Goal: Task Accomplishment & Management: Manage account settings

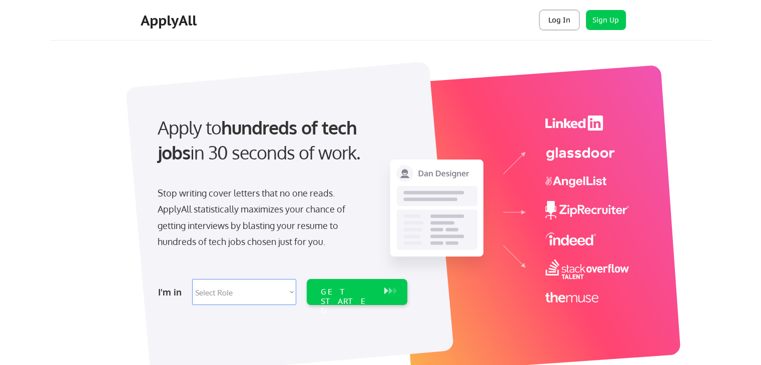
click at [568, 23] on button "Log In" at bounding box center [559, 20] width 40 height 20
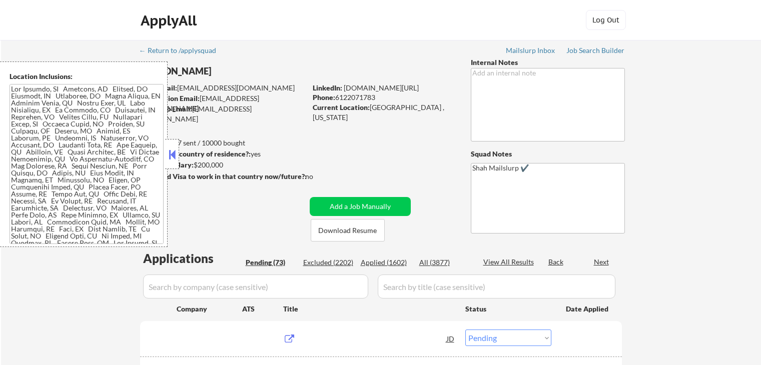
select select ""pending""
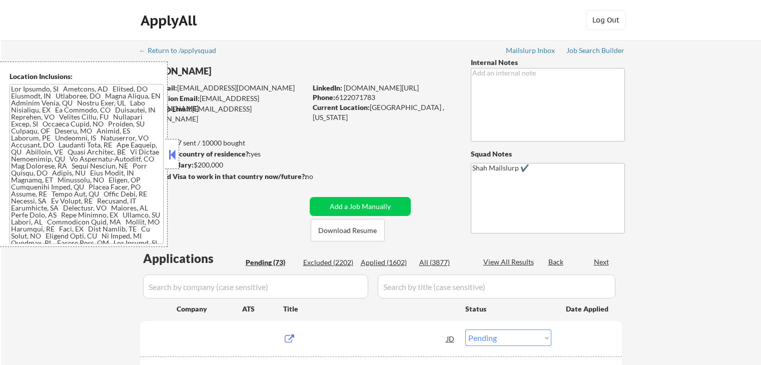
select select ""pending""
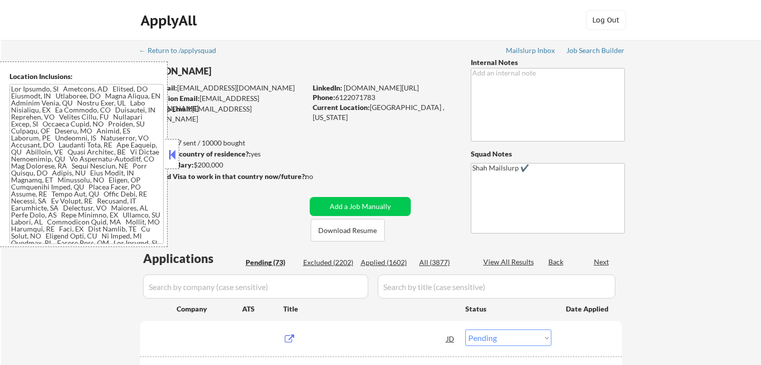
select select ""pending""
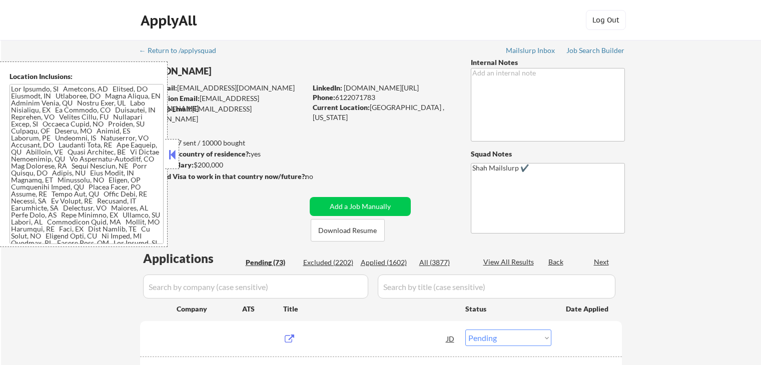
select select ""pending""
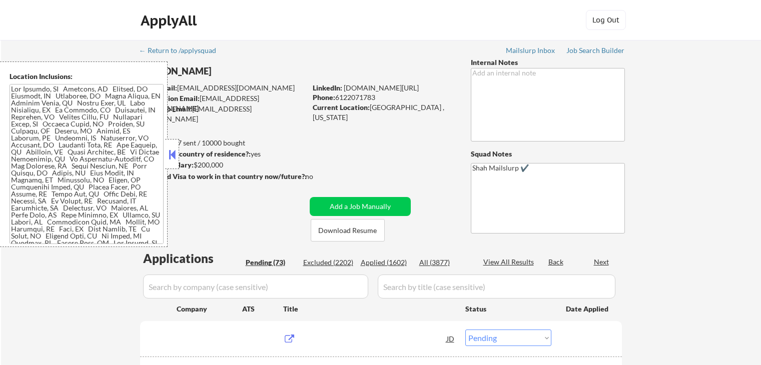
select select ""pending""
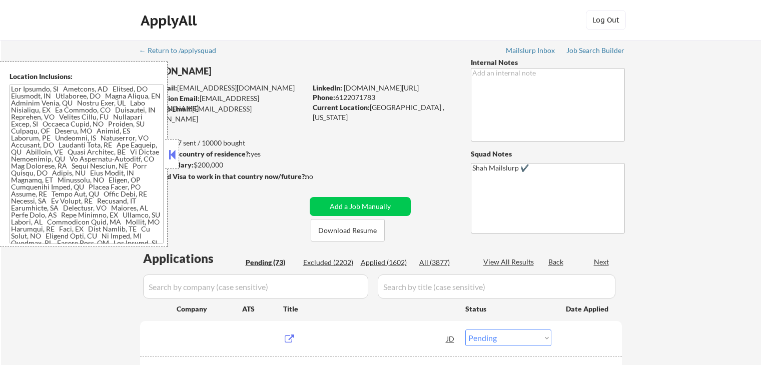
select select ""pending""
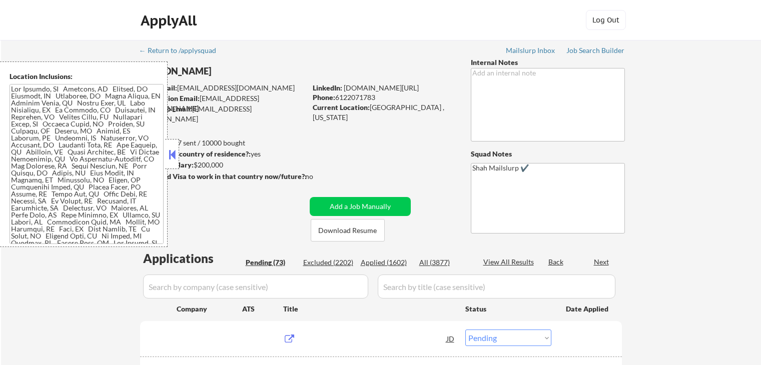
select select ""pending""
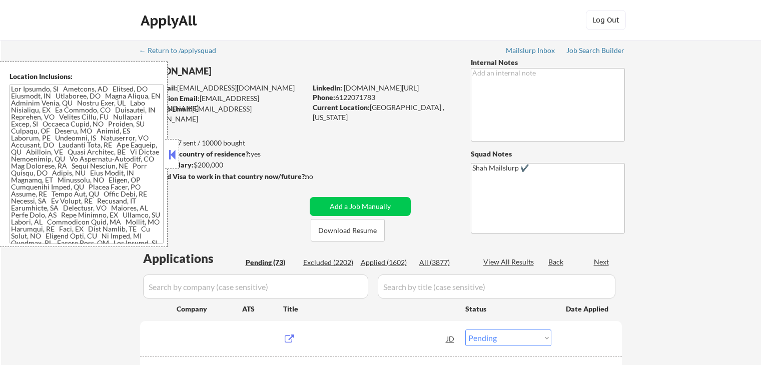
select select ""pending""
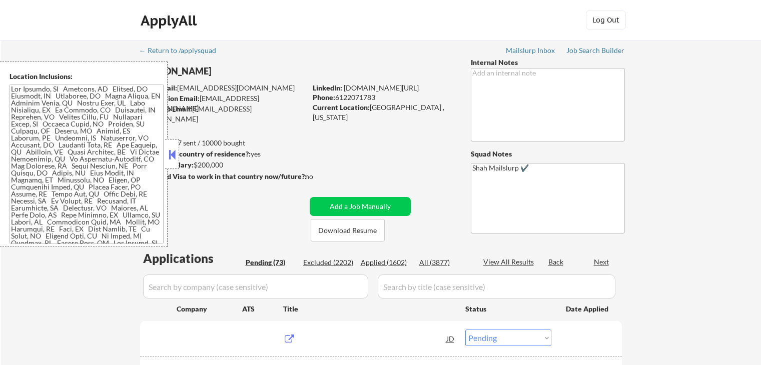
select select ""pending""
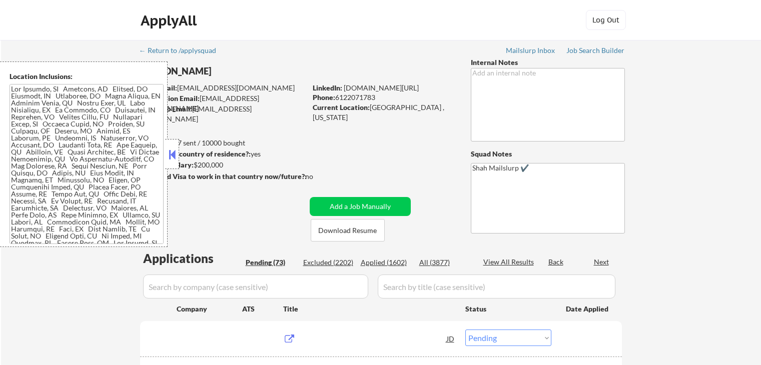
select select ""pending""
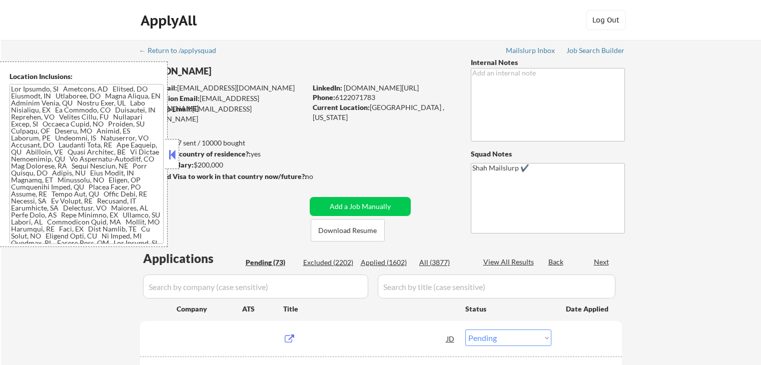
select select ""pending""
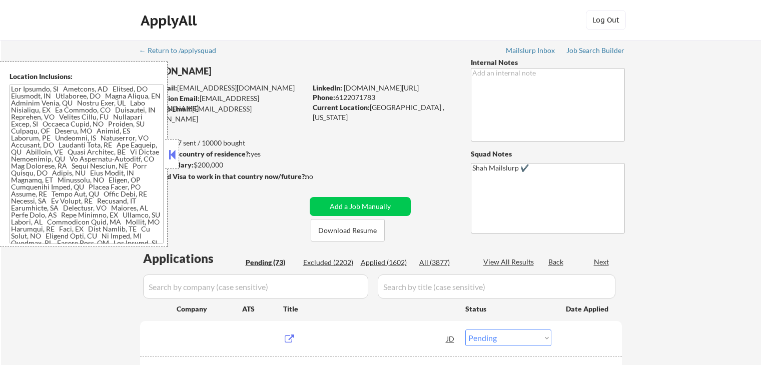
select select ""pending""
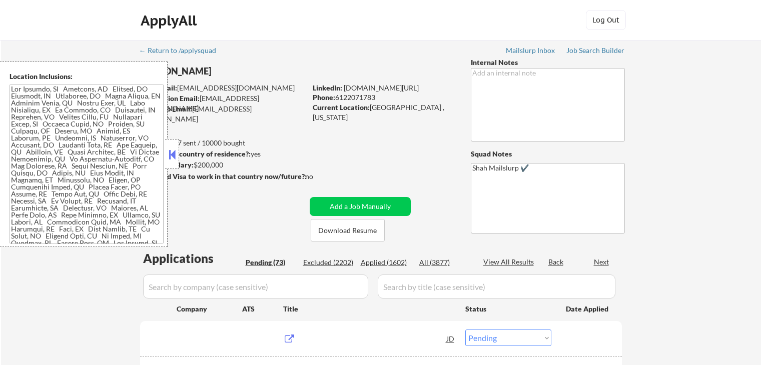
select select ""pending""
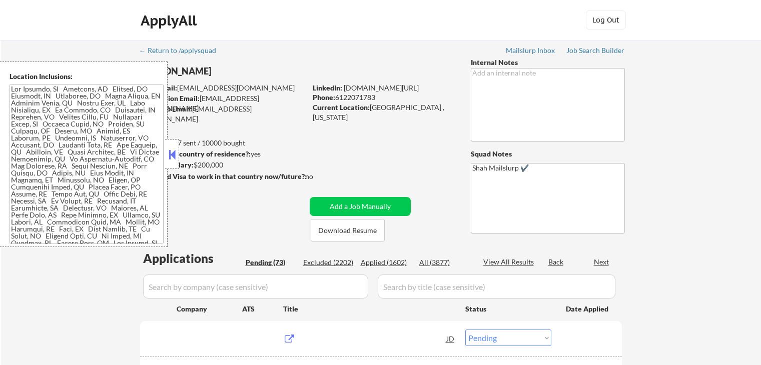
select select ""pending""
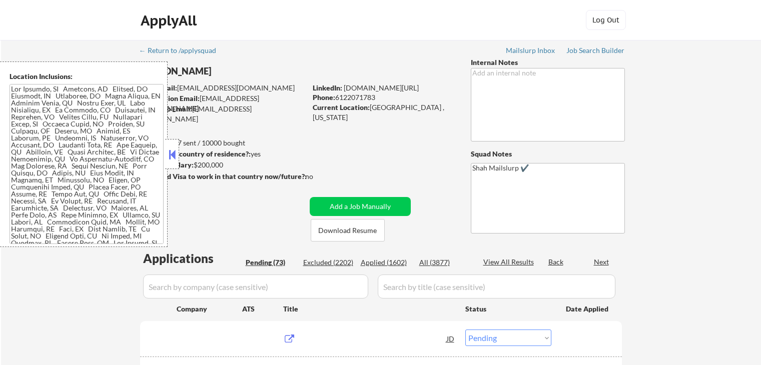
select select ""pending""
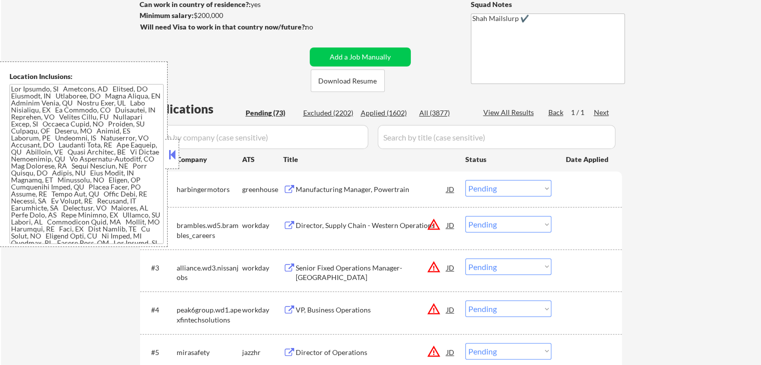
scroll to position [150, 0]
click at [318, 185] on div "Manufacturing Manager, Powertrain" at bounding box center [371, 189] width 151 height 10
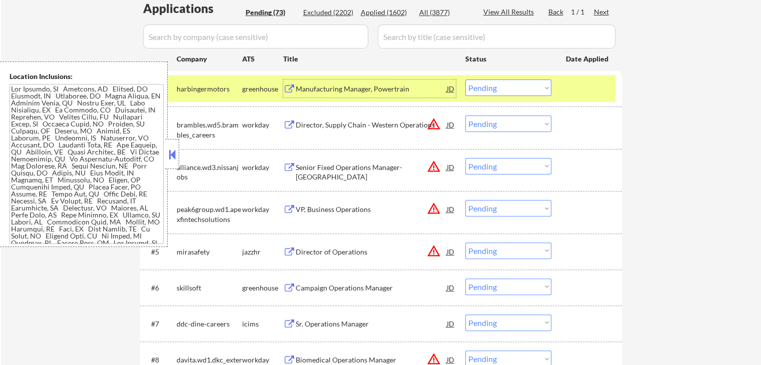
scroll to position [300, 0]
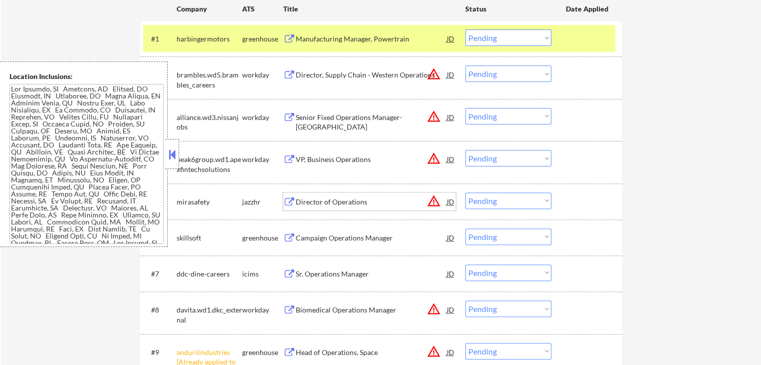
click at [316, 202] on div "Director of Operations" at bounding box center [371, 202] width 151 height 10
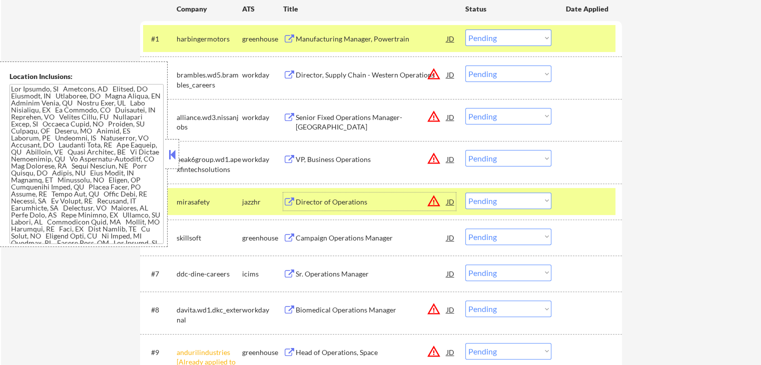
click at [323, 242] on div "Campaign Operations Manager" at bounding box center [371, 238] width 151 height 10
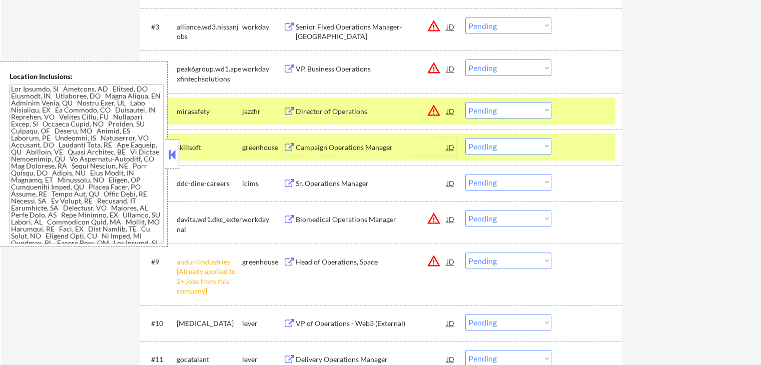
scroll to position [400, 0]
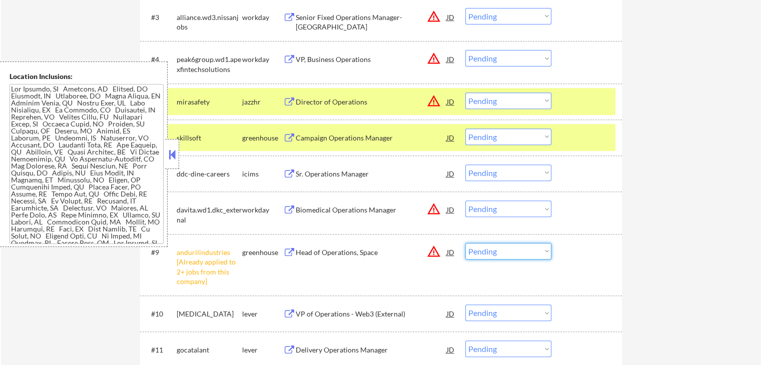
click at [499, 253] on select "Choose an option... Pending Applied Excluded (Questions) Excluded (Expired) Exc…" at bounding box center [508, 251] width 86 height 17
click at [465, 243] on select "Choose an option... Pending Applied Excluded (Questions) Excluded (Expired) Exc…" at bounding box center [508, 251] width 86 height 17
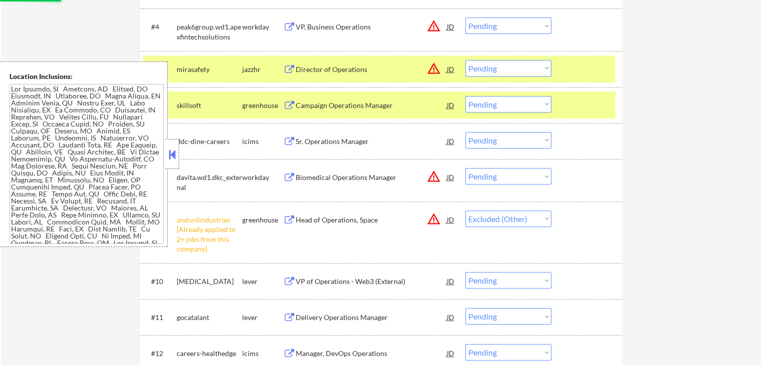
scroll to position [450, 0]
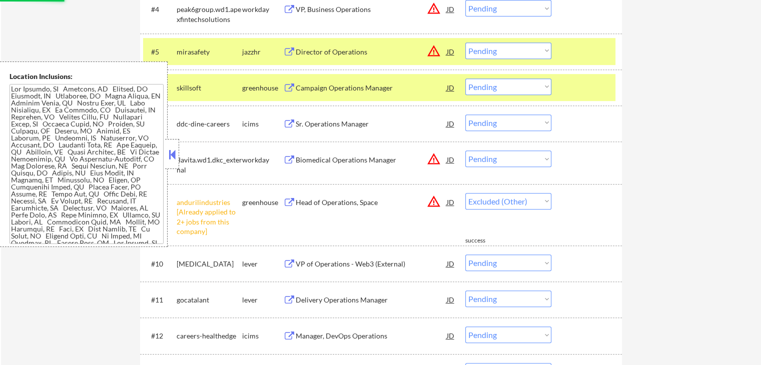
select select ""pending""
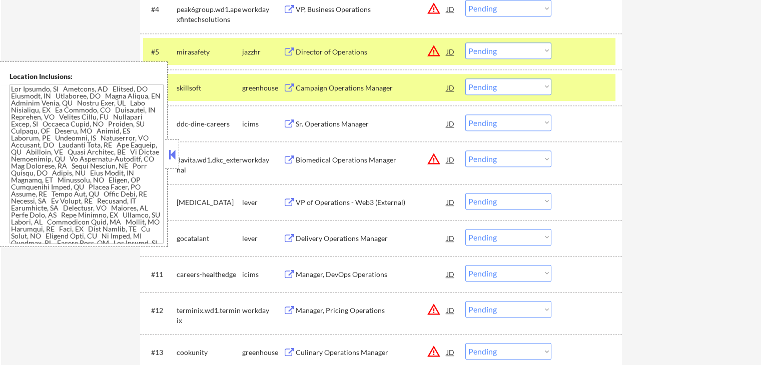
click at [310, 238] on div "Delivery Operations Manager" at bounding box center [371, 239] width 151 height 10
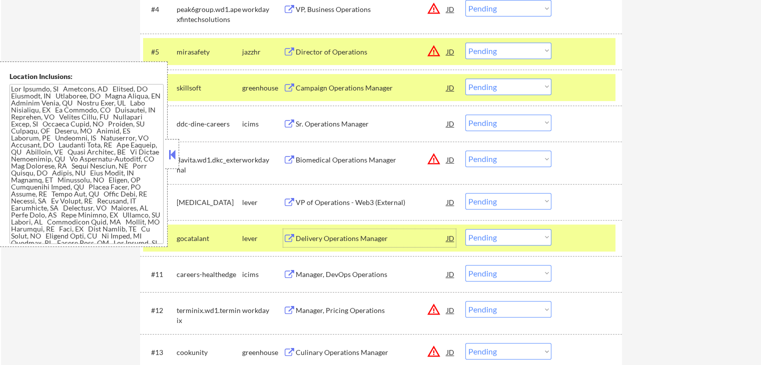
click at [309, 203] on div "VP of Operations - Web3 (External)" at bounding box center [371, 203] width 151 height 10
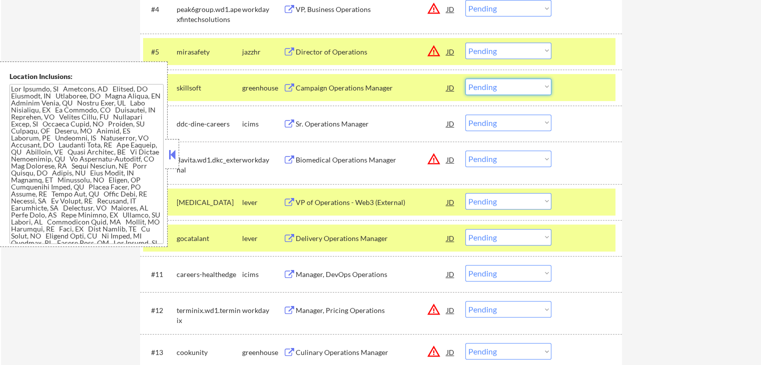
click at [504, 85] on select "Choose an option... Pending Applied Excluded (Questions) Excluded (Expired) Exc…" at bounding box center [508, 87] width 86 height 17
click at [465, 79] on select "Choose an option... Pending Applied Excluded (Questions) Excluded (Expired) Exc…" at bounding box center [508, 87] width 86 height 17
select select ""pending""
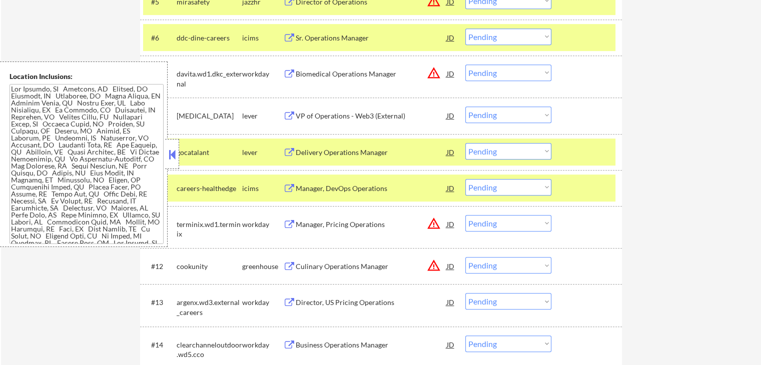
scroll to position [551, 0]
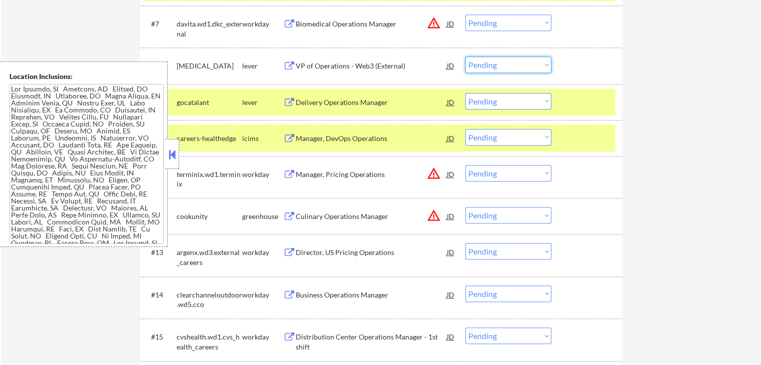
click at [500, 69] on select "Choose an option... Pending Applied Excluded (Questions) Excluded (Expired) Exc…" at bounding box center [508, 65] width 86 height 17
click at [465, 57] on select "Choose an option... Pending Applied Excluded (Questions) Excluded (Expired) Exc…" at bounding box center [508, 65] width 86 height 17
select select ""pending""
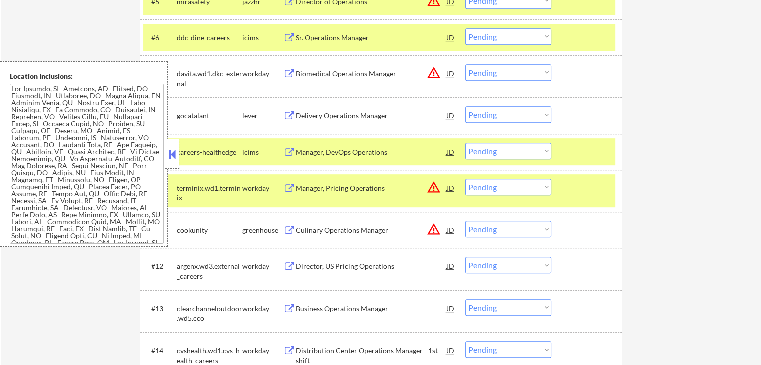
scroll to position [450, 0]
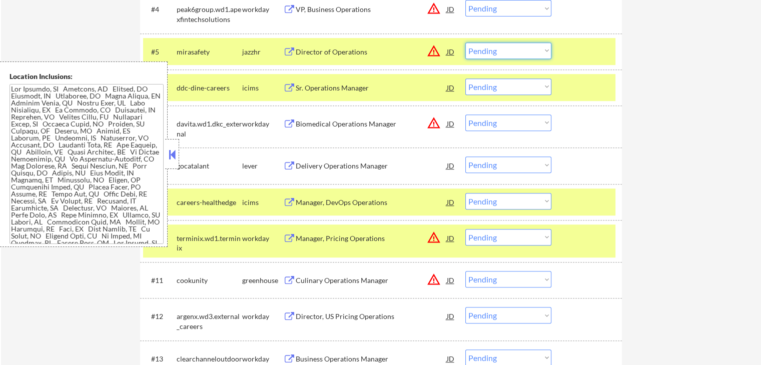
click at [510, 53] on select "Choose an option... Pending Applied Excluded (Questions) Excluded (Expired) Exc…" at bounding box center [508, 51] width 86 height 17
click at [465, 43] on select "Choose an option... Pending Applied Excluded (Questions) Excluded (Expired) Exc…" at bounding box center [508, 51] width 86 height 17
select select ""pending""
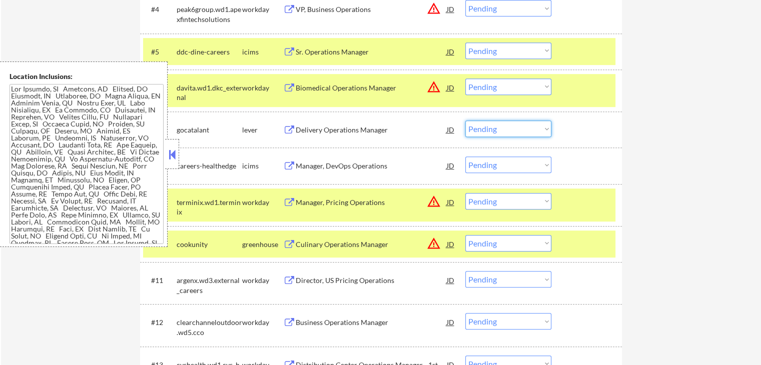
click at [491, 130] on select "Choose an option... Pending Applied Excluded (Questions) Excluded (Expired) Exc…" at bounding box center [508, 129] width 86 height 17
click at [465, 121] on select "Choose an option... Pending Applied Excluded (Questions) Excluded (Expired) Exc…" at bounding box center [508, 129] width 86 height 17
select select ""pending""
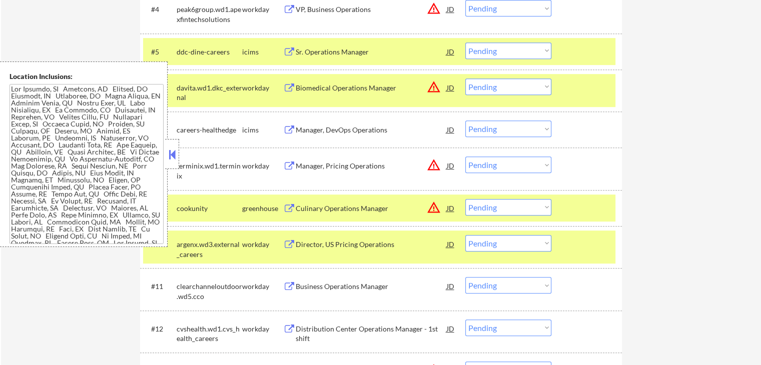
scroll to position [250, 0]
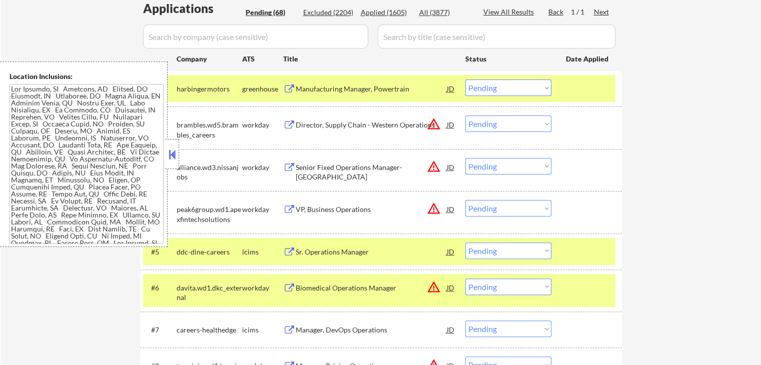
click at [496, 89] on select "Choose an option... Pending Applied Excluded (Questions) Excluded (Expired) Exc…" at bounding box center [508, 88] width 86 height 17
click at [465, 80] on select "Choose an option... Pending Applied Excluded (Questions) Excluded (Expired) Exc…" at bounding box center [508, 88] width 86 height 17
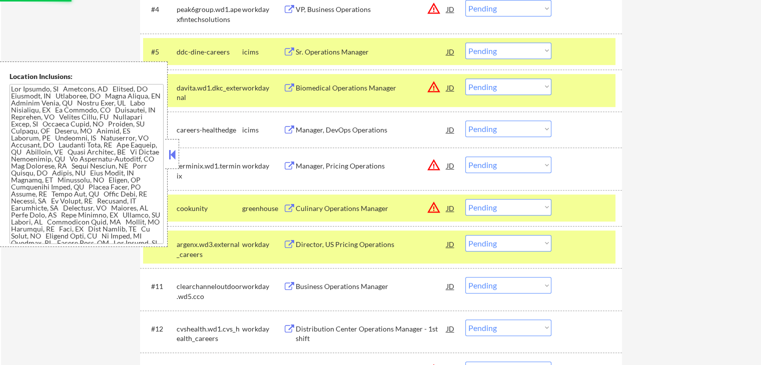
scroll to position [551, 0]
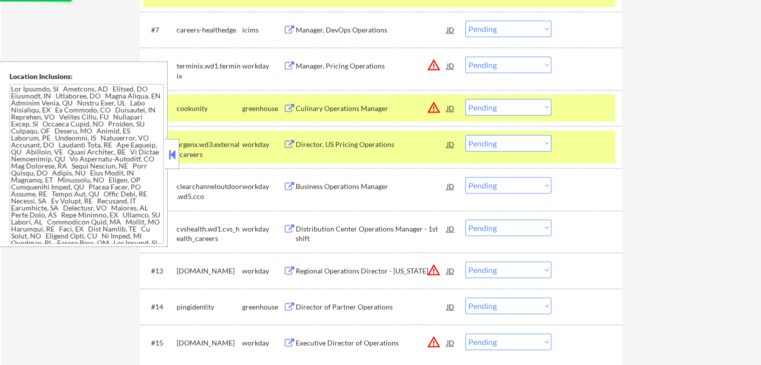
select select ""pending""
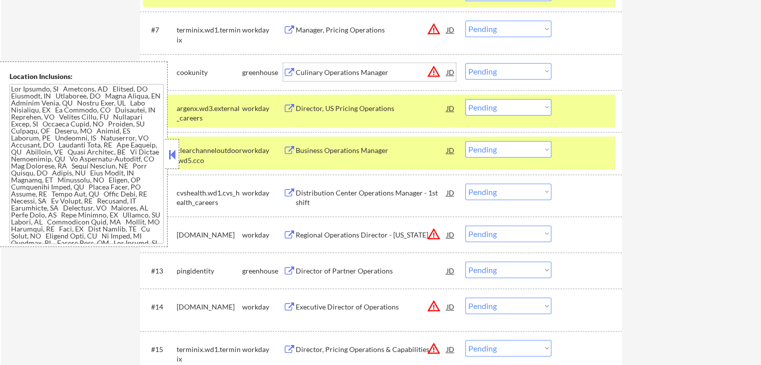
click at [305, 75] on div "Culinary Operations Manager" at bounding box center [371, 73] width 151 height 10
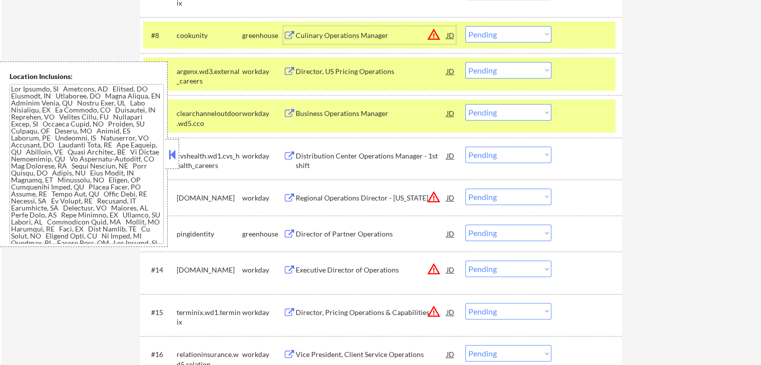
scroll to position [651, 0]
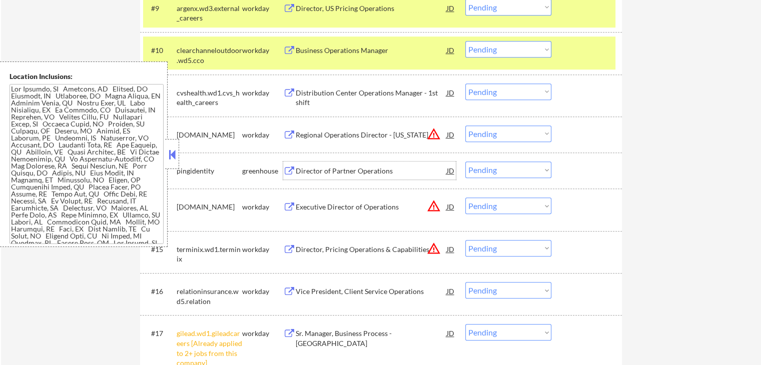
click at [321, 169] on div "Director of Partner Operations" at bounding box center [371, 171] width 151 height 10
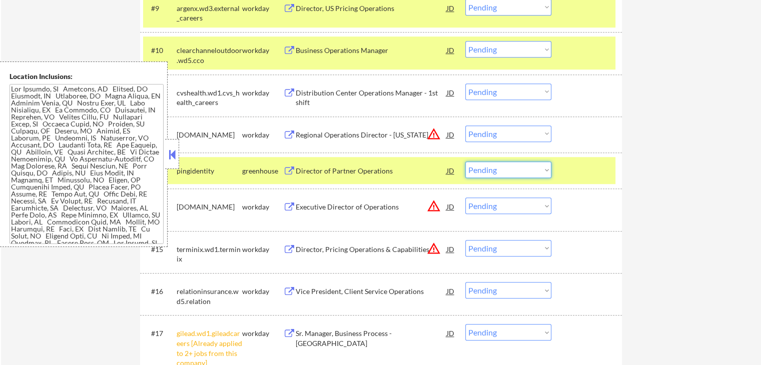
click at [489, 170] on select "Choose an option... Pending Applied Excluded (Questions) Excluded (Expired) Exc…" at bounding box center [508, 170] width 86 height 17
click at [465, 162] on select "Choose an option... Pending Applied Excluded (Questions) Excluded (Expired) Exc…" at bounding box center [508, 170] width 86 height 17
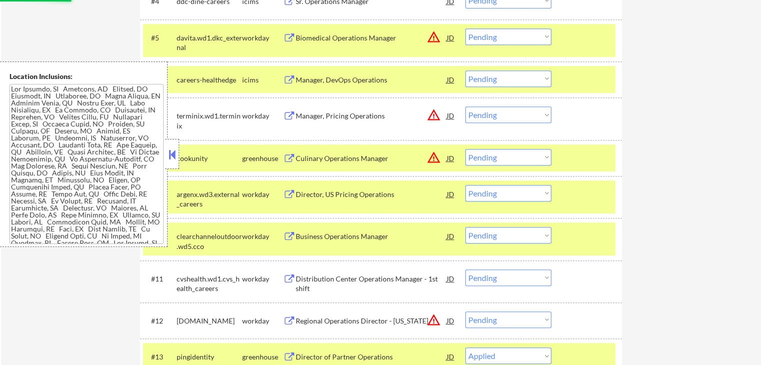
scroll to position [500, 0]
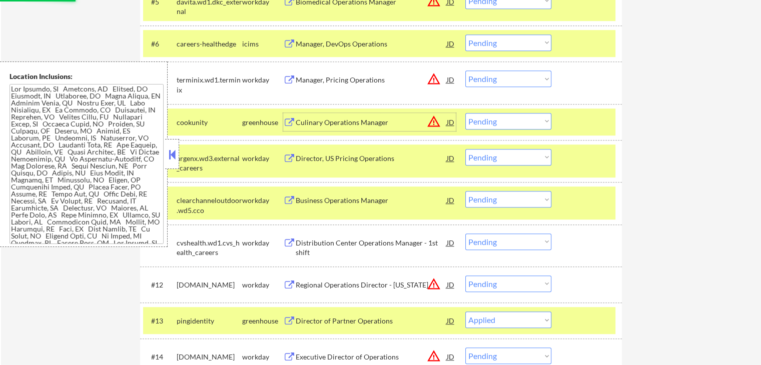
click at [312, 124] on div "Culinary Operations Manager" at bounding box center [371, 123] width 151 height 10
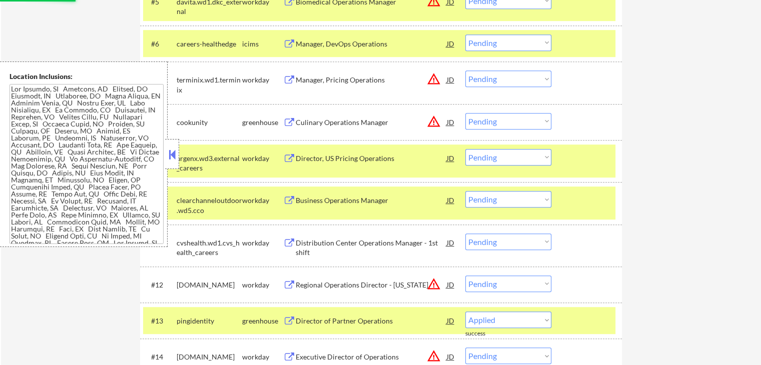
select select ""pending""
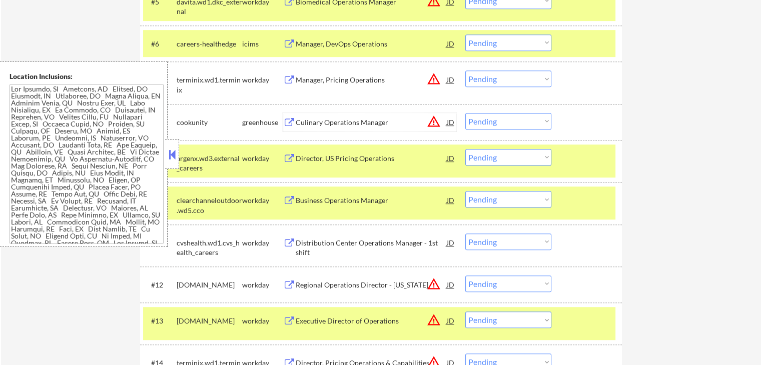
drag, startPoint x: 492, startPoint y: 117, endPoint x: 496, endPoint y: 125, distance: 8.5
click at [493, 119] on select "Choose an option... Pending Applied Excluded (Questions) Excluded (Expired) Exc…" at bounding box center [508, 121] width 86 height 17
click at [465, 113] on select "Choose an option... Pending Applied Excluded (Questions) Excluded (Expired) Exc…" at bounding box center [508, 121] width 86 height 17
select select ""pending""
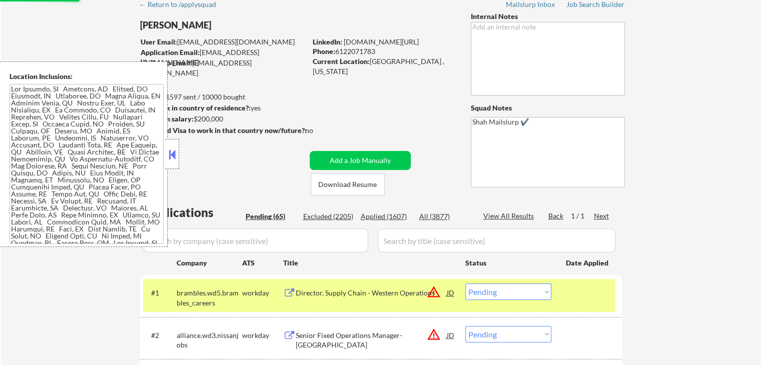
scroll to position [0, 0]
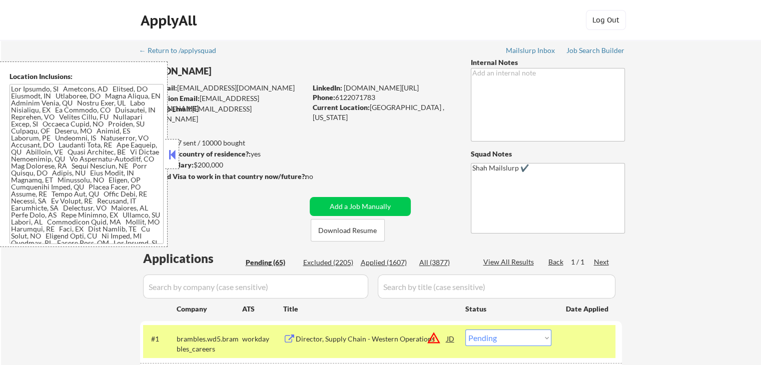
click at [176, 154] on button at bounding box center [172, 154] width 11 height 15
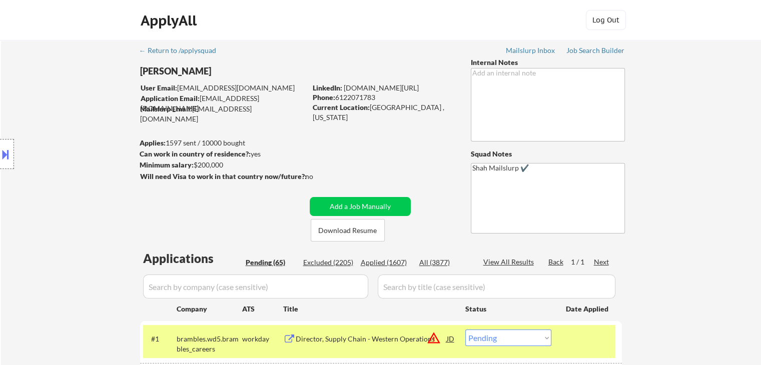
click at [394, 262] on div "Applied (1607)" at bounding box center [386, 263] width 50 height 10
select select ""applied""
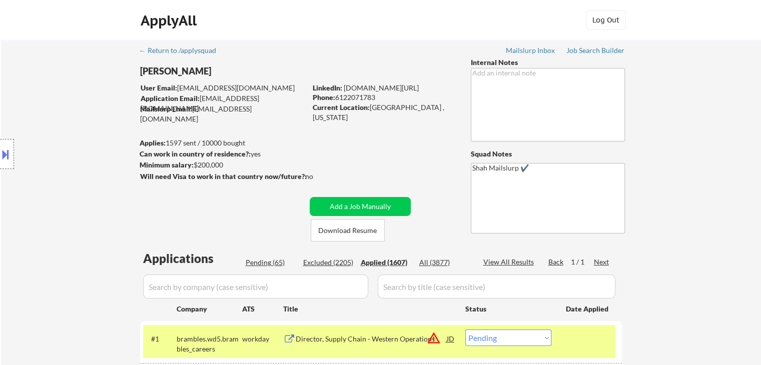
select select ""applied""
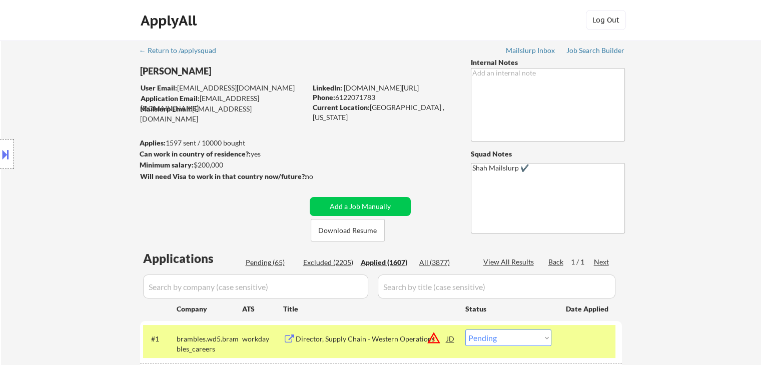
select select ""applied""
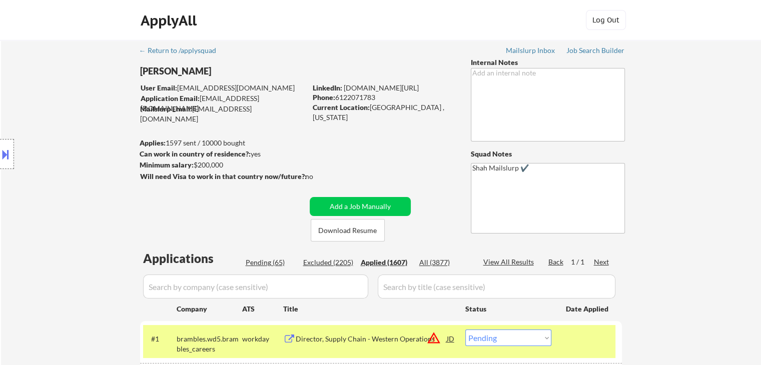
select select ""applied""
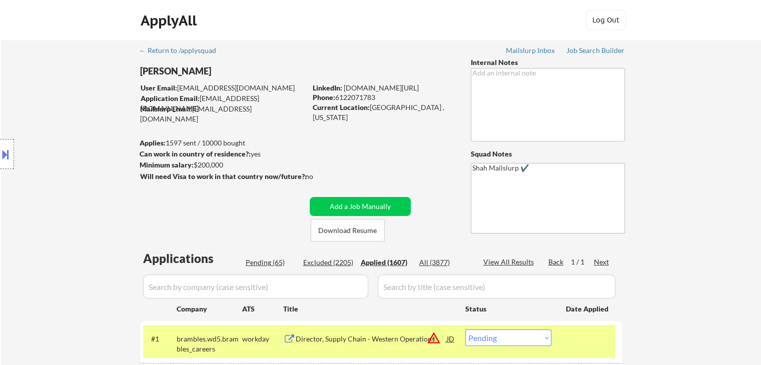
select select ""applied""
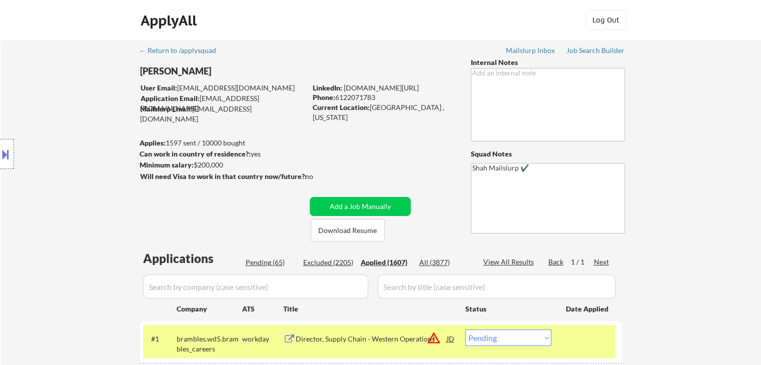
select select ""applied""
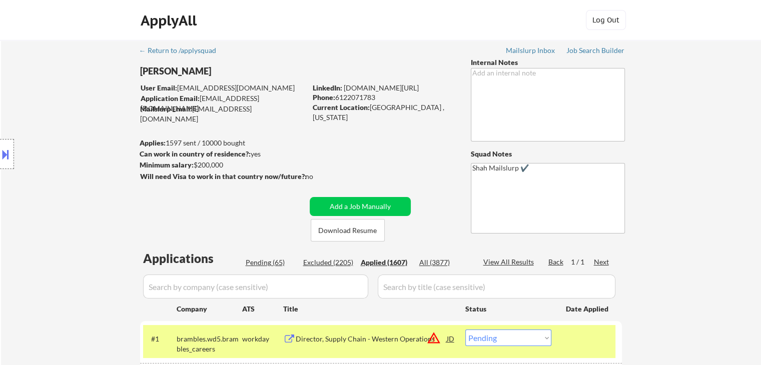
select select ""applied""
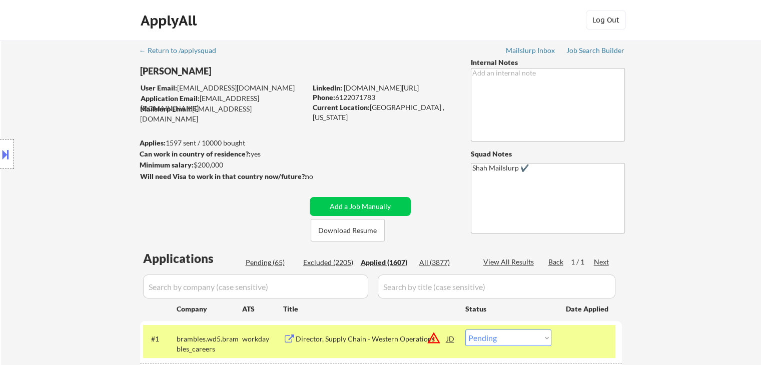
select select ""applied""
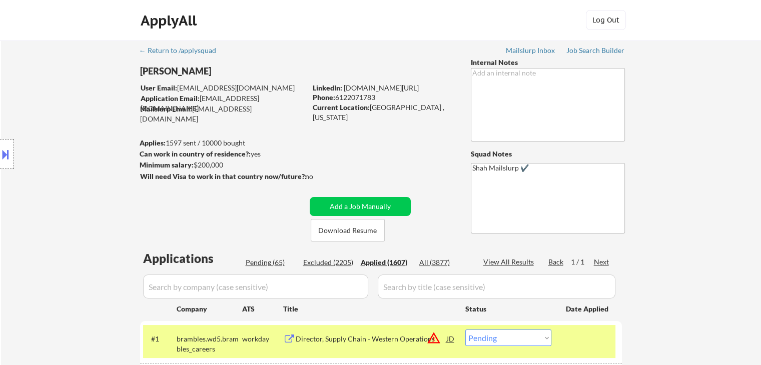
select select ""applied""
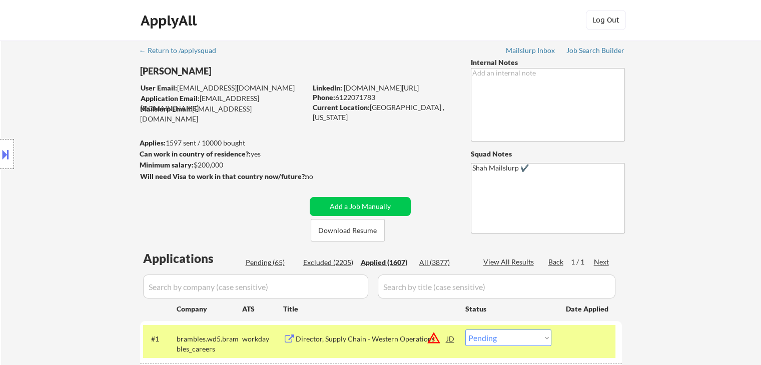
select select ""applied""
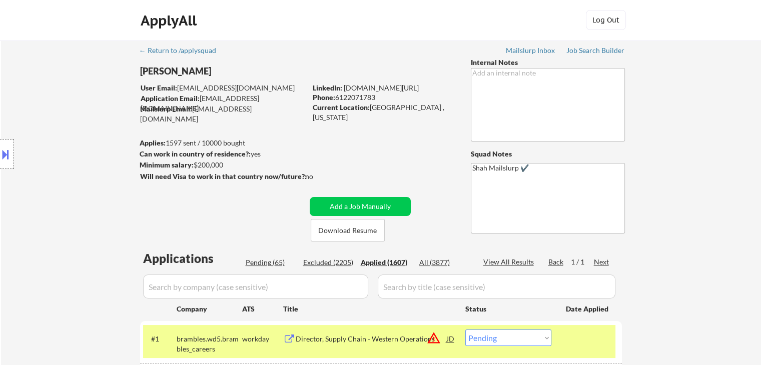
select select ""applied""
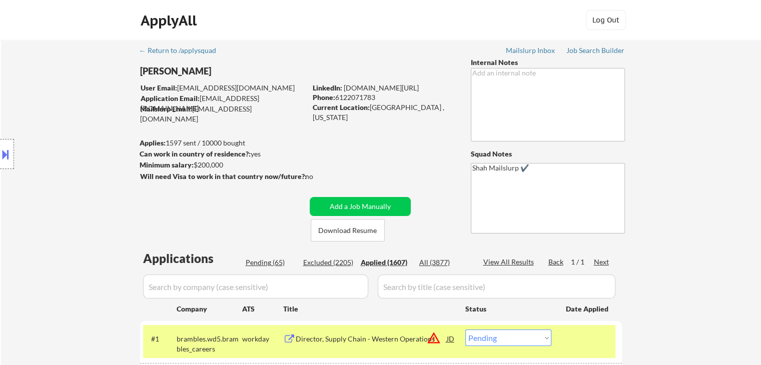
select select ""applied""
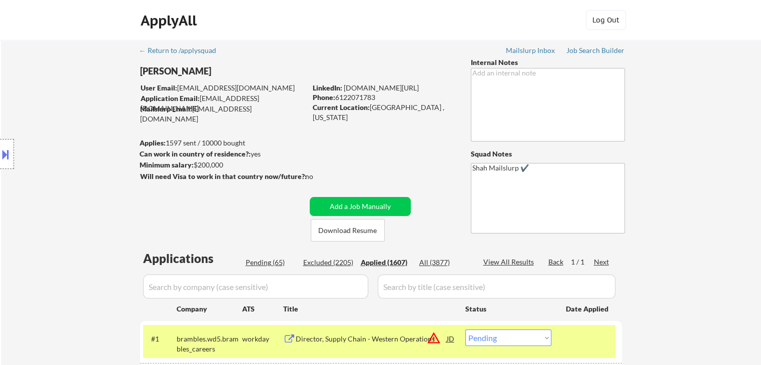
select select ""applied""
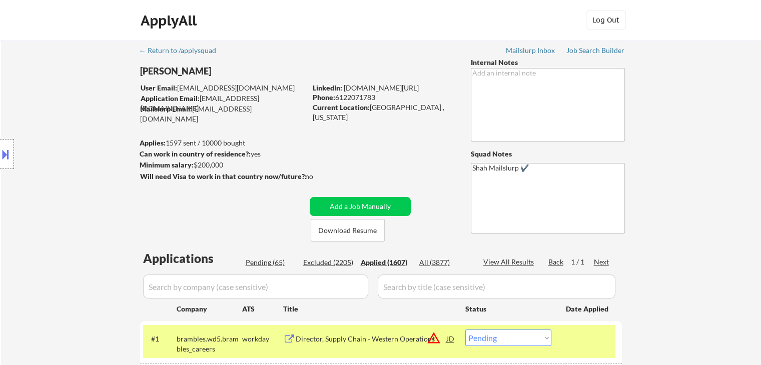
select select ""applied""
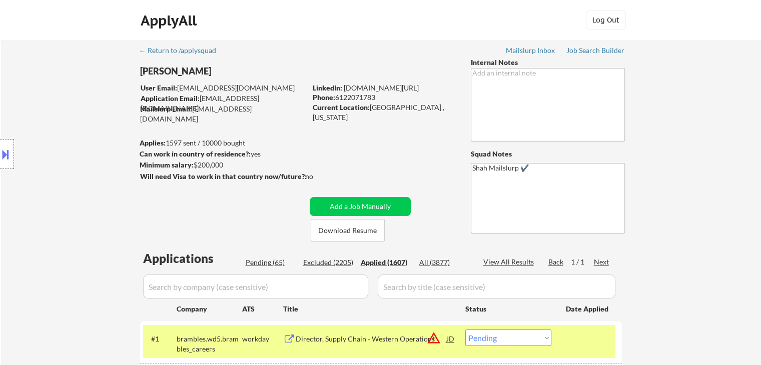
select select ""applied""
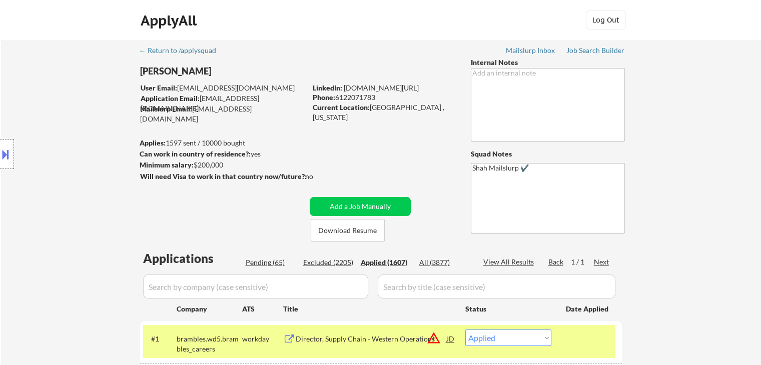
select select ""applied""
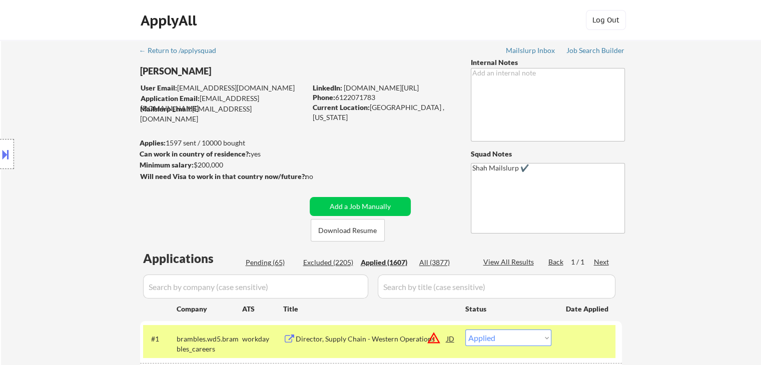
select select ""applied""
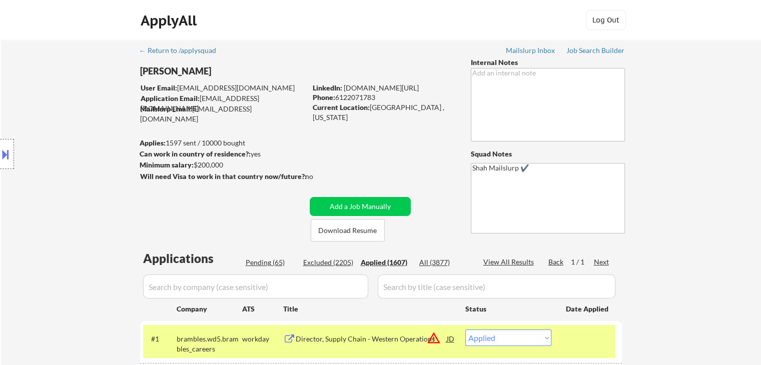
select select ""applied""
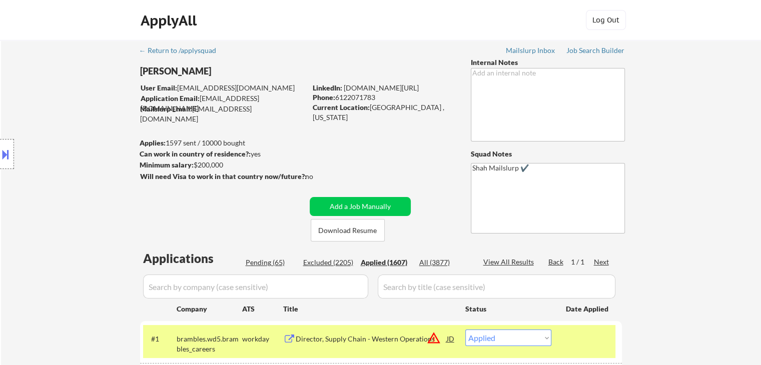
select select ""applied""
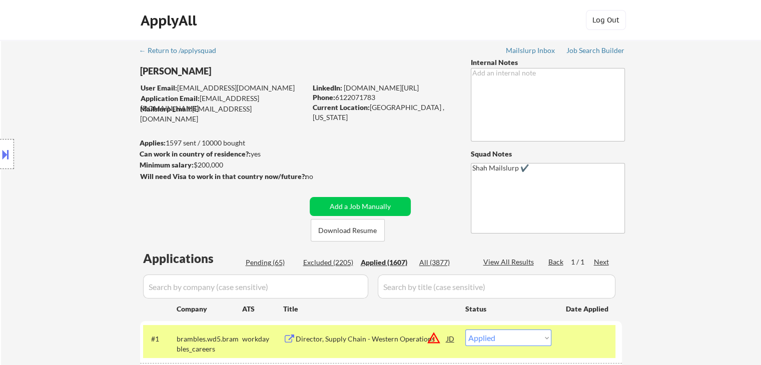
select select ""applied""
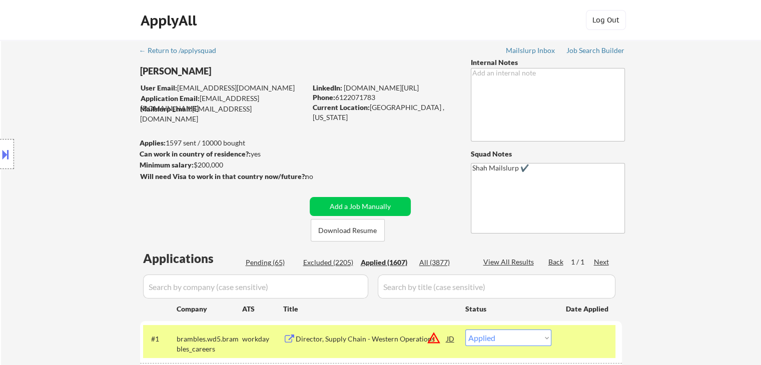
select select ""applied""
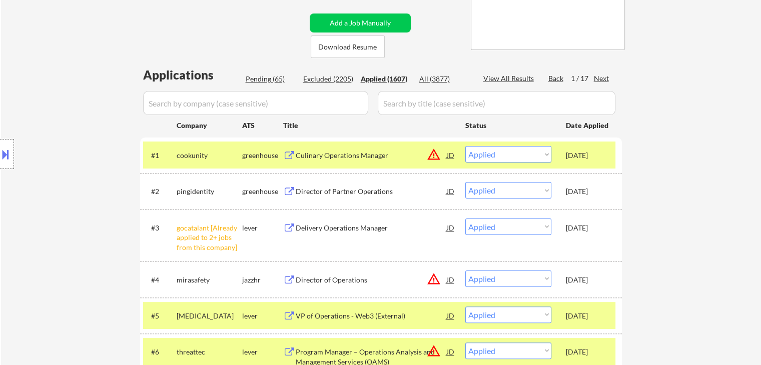
scroll to position [200, 0]
